Goal: Information Seeking & Learning: Learn about a topic

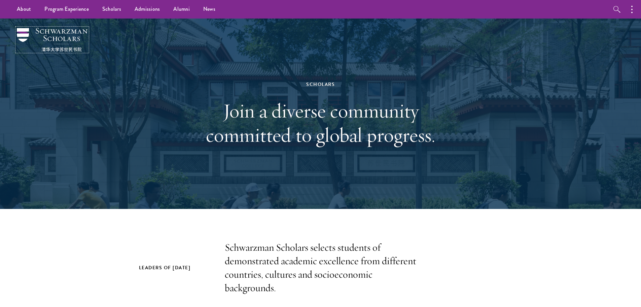
click at [52, 37] on img at bounding box center [52, 40] width 71 height 24
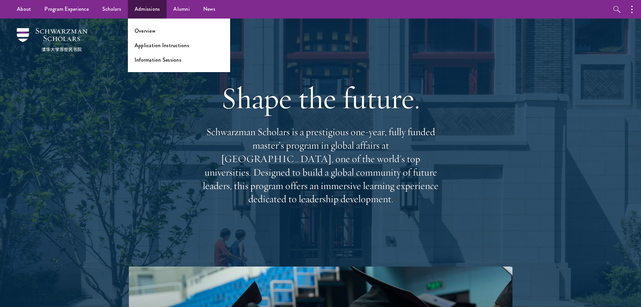
click at [150, 25] on ul "Overview Application Instructions Information Sessions" at bounding box center [179, 46] width 102 height 54
click at [148, 28] on link "Overview" at bounding box center [145, 31] width 21 height 8
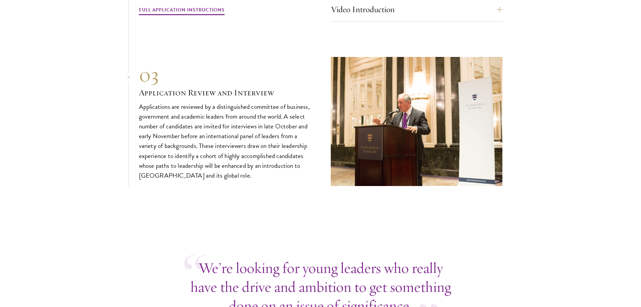
scroll to position [2288, 0]
